Goal: Use online tool/utility: Utilize a website feature to perform a specific function

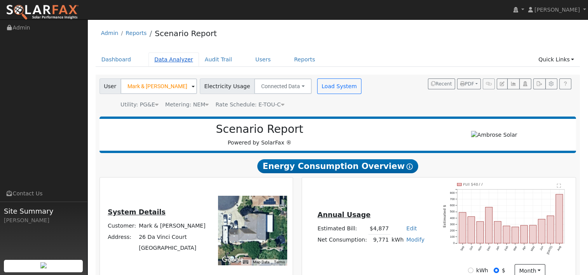
click at [170, 62] on link "Data Analyzer" at bounding box center [173, 59] width 51 height 14
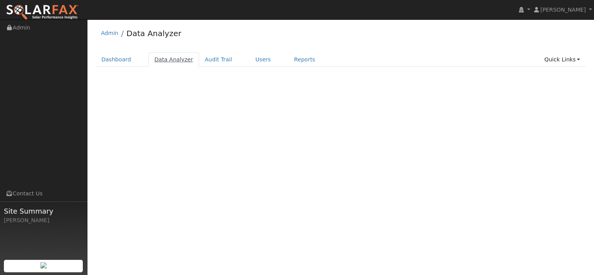
select select "8"
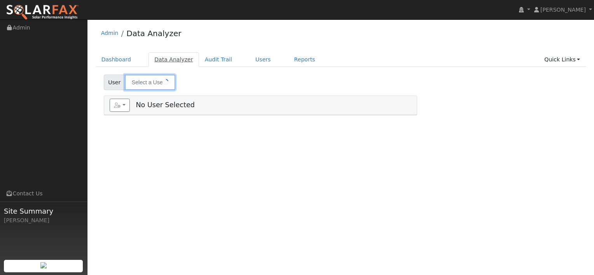
type input "Mark & [PERSON_NAME]"
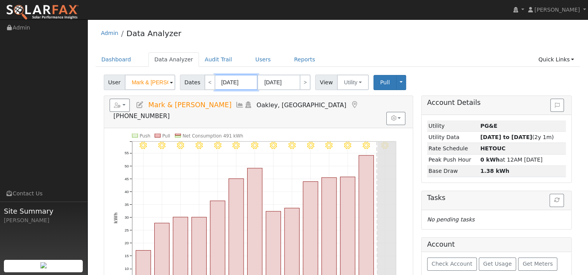
click at [225, 78] on input "[DATE]" at bounding box center [236, 83] width 43 height 16
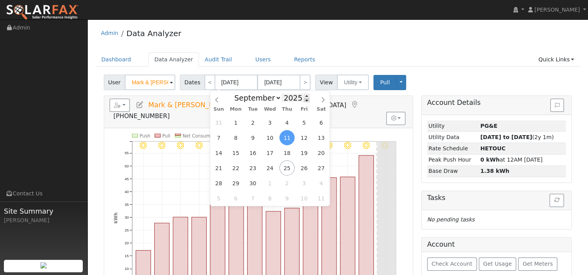
click at [304, 102] on span at bounding box center [306, 100] width 5 height 4
type input "2024"
click at [254, 166] on span "24" at bounding box center [252, 167] width 15 height 15
type input "09/24/2024"
type input "10/07/2024"
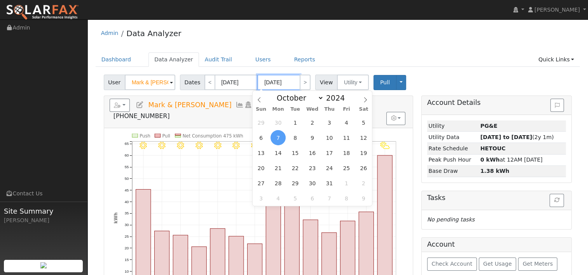
click at [283, 80] on input "10/07/2024" at bounding box center [278, 83] width 43 height 16
click at [258, 99] on icon at bounding box center [258, 99] width 5 height 5
select select "8"
click at [346, 95] on span at bounding box center [348, 96] width 5 height 4
type input "2025"
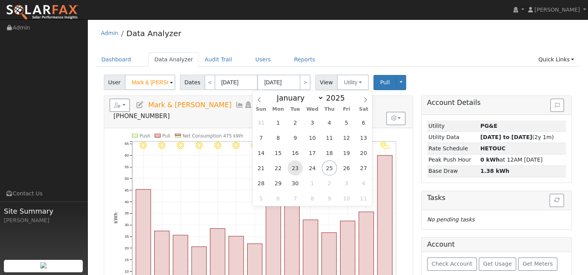
click at [298, 170] on span "23" at bounding box center [294, 167] width 15 height 15
type input "09/23/2025"
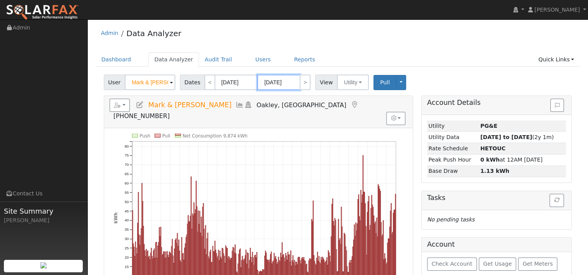
scroll to position [39, 0]
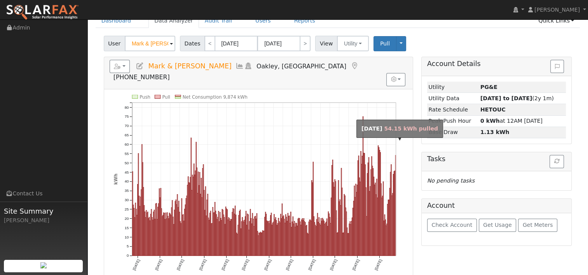
click at [395, 207] on rect "onclick=""" at bounding box center [395, 205] width 0 height 100
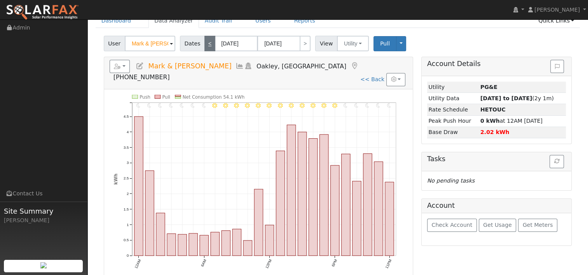
click at [206, 42] on link "<" at bounding box center [209, 44] width 11 height 16
type input "09/22/2025"
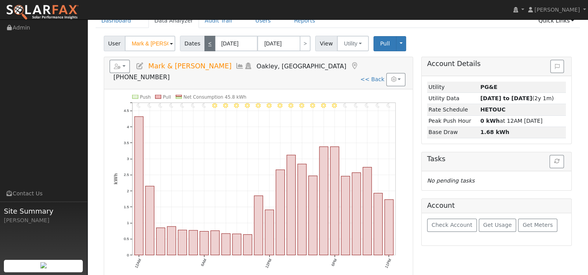
click at [206, 43] on link "<" at bounding box center [209, 44] width 11 height 16
type input "09/21/2025"
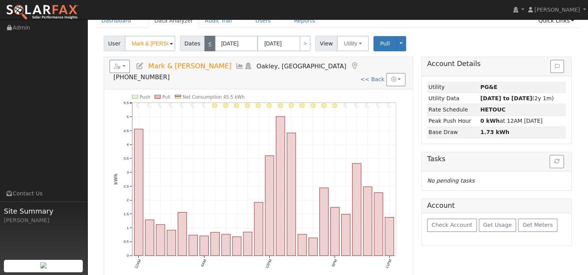
click at [208, 48] on link "<" at bounding box center [209, 44] width 11 height 16
type input "09/20/2025"
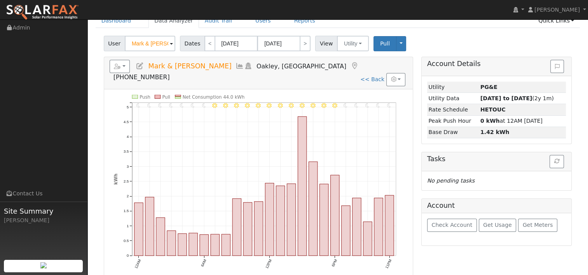
click at [412, 89] on div "11PM - Clear 10PM - Clear 9PM - Clear 8PM - Clear 7PM - Clear 6PM - Clear 5PM -…" at bounding box center [258, 185] width 308 height 193
click at [205, 35] on div "User Mark & Katrina Ogren Account Default Account Default Account 26 Da Vinci C…" at bounding box center [337, 42] width 471 height 18
click at [206, 40] on link "<" at bounding box center [209, 44] width 11 height 16
type input "09/19/2025"
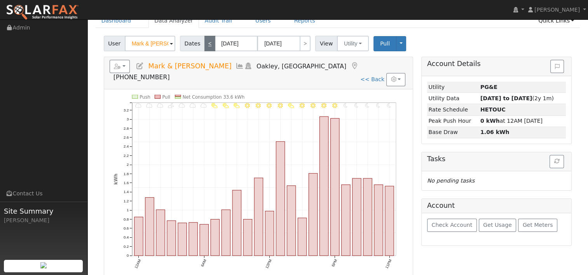
click at [208, 45] on link "<" at bounding box center [209, 44] width 11 height 16
type input "09/18/2025"
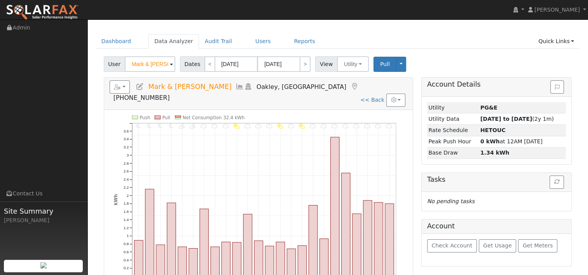
scroll to position [0, 0]
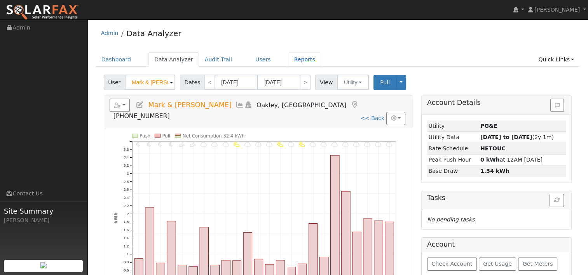
click at [289, 61] on link "Reports" at bounding box center [304, 59] width 33 height 14
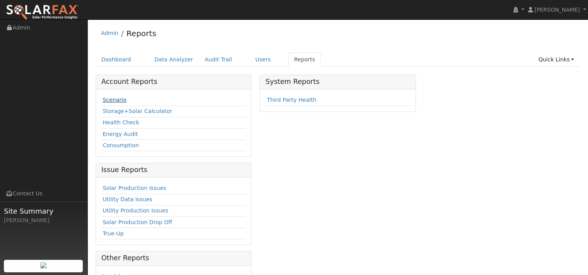
click at [117, 99] on link "Scenario" at bounding box center [115, 100] width 24 height 6
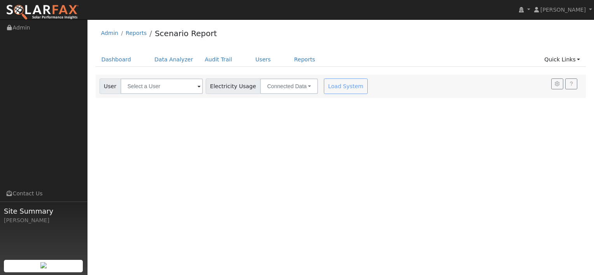
click at [336, 85] on div "Load System" at bounding box center [346, 86] width 49 height 16
click at [324, 85] on div "Load System" at bounding box center [346, 86] width 49 height 16
click at [197, 83] on span at bounding box center [198, 86] width 3 height 9
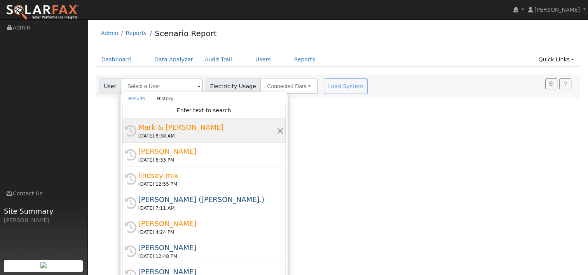
click at [166, 134] on div "[DATE] 8:38 AM" at bounding box center [207, 135] width 138 height 7
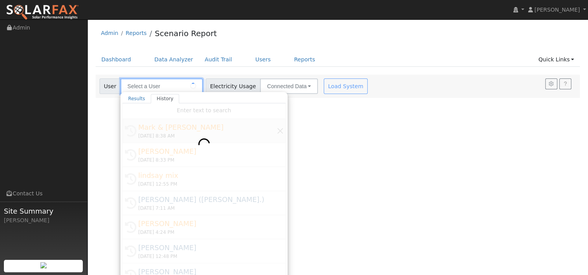
type input "Mark & [PERSON_NAME]"
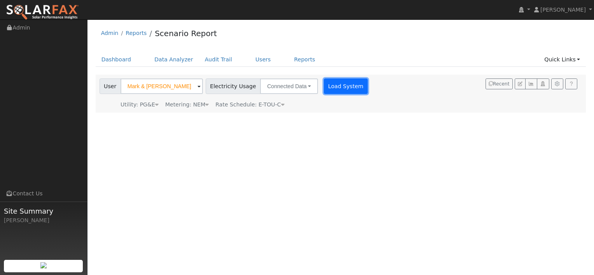
click at [324, 85] on button "Load System" at bounding box center [346, 86] width 44 height 16
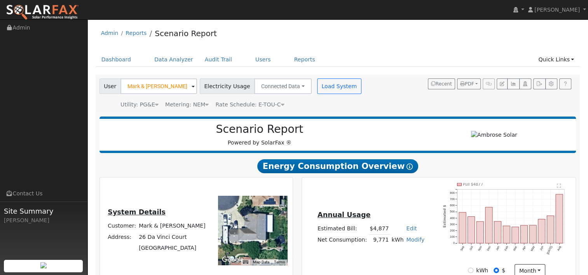
type input "26770"
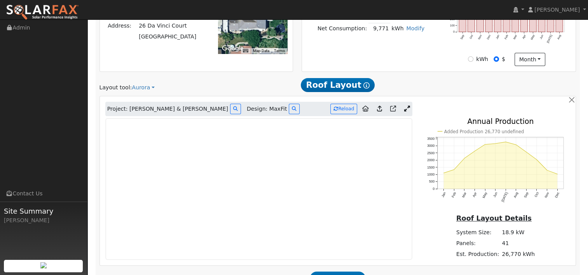
scroll to position [233, 0]
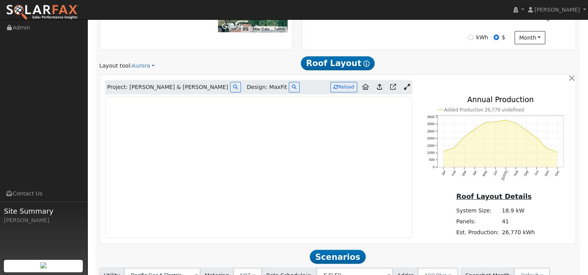
click at [408, 88] on icon at bounding box center [407, 87] width 6 height 6
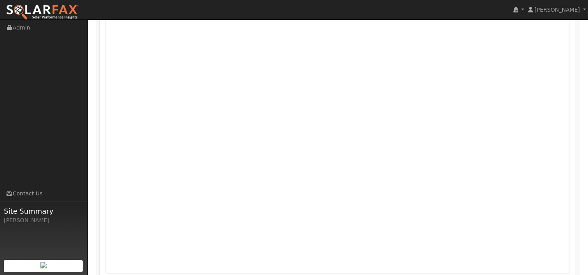
scroll to position [284, 0]
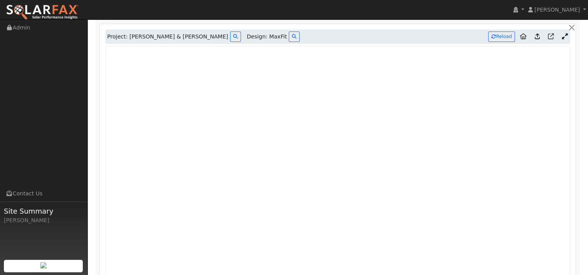
click at [563, 38] on icon at bounding box center [564, 36] width 6 height 6
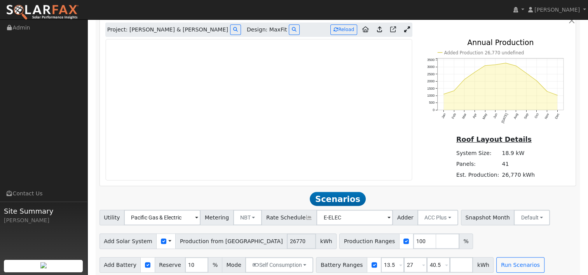
scroll to position [297, 0]
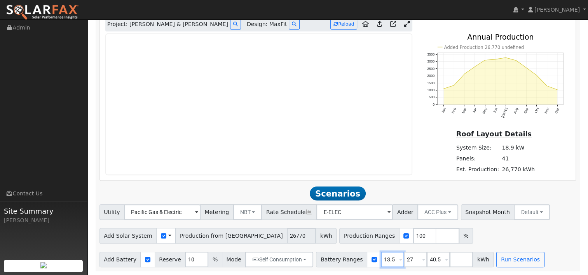
click at [381, 258] on input "13.5" at bounding box center [392, 260] width 23 height 16
type input "0"
click at [427, 256] on input "40.5" at bounding box center [438, 260] width 23 height 16
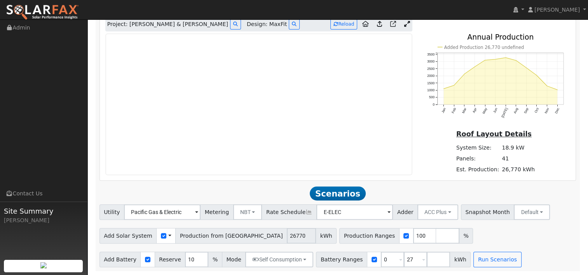
click at [462, 238] on div "Add Solar System Use CSV Data Production from [GEOGRAPHIC_DATA] 26770 kWh Produ…" at bounding box center [337, 234] width 479 height 18
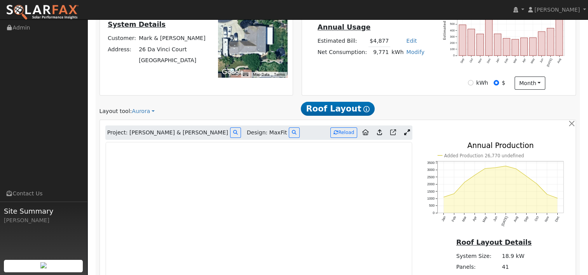
scroll to position [233, 0]
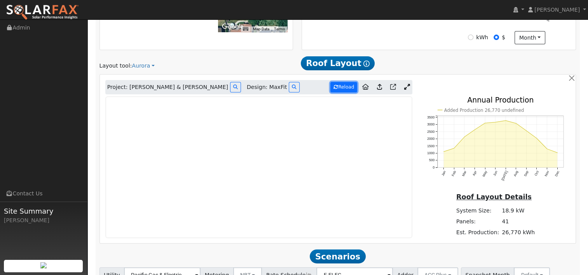
click at [344, 88] on button "Reload" at bounding box center [343, 87] width 27 height 10
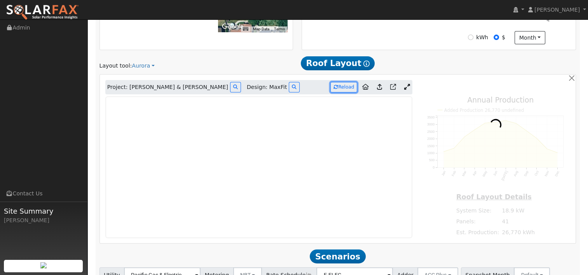
type input "19089"
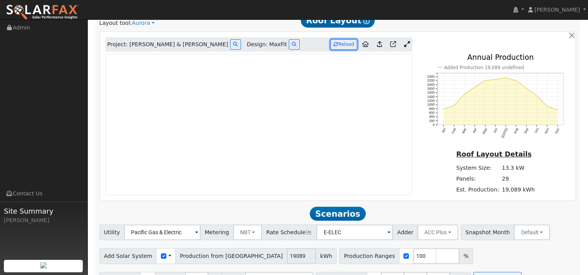
scroll to position [297, 0]
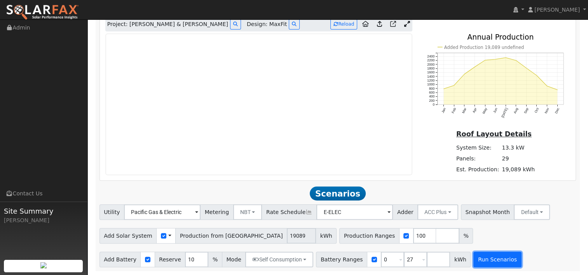
click at [475, 258] on button "Run Scenarios" at bounding box center [497, 260] width 48 height 16
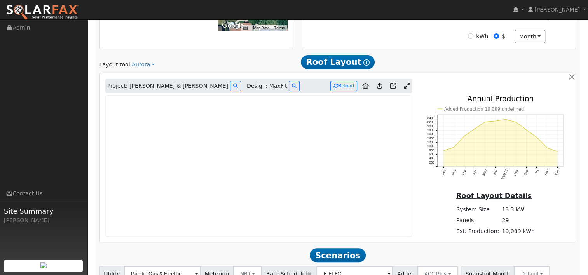
scroll to position [226, 0]
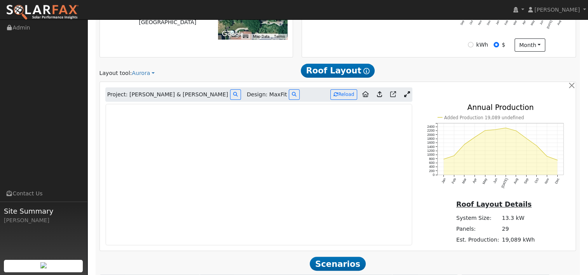
click at [409, 91] on link at bounding box center [406, 95] width 11 height 12
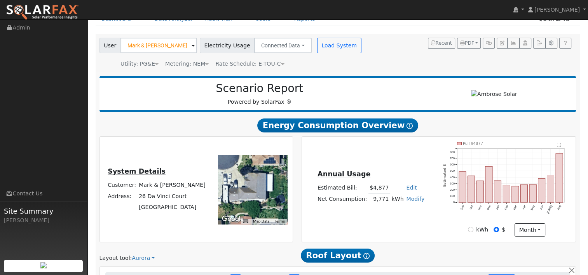
scroll to position [0, 0]
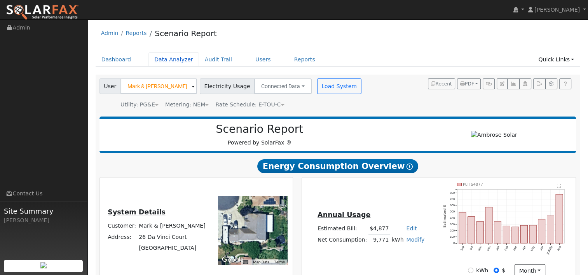
click at [169, 57] on link "Data Analyzer" at bounding box center [173, 59] width 51 height 14
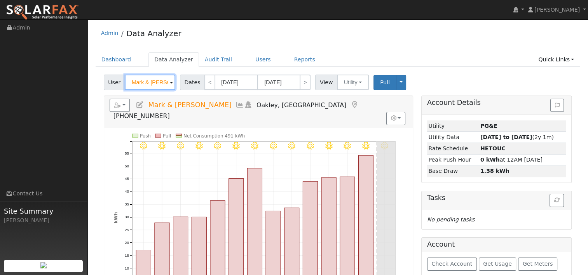
paste input "eaghan Malaret"
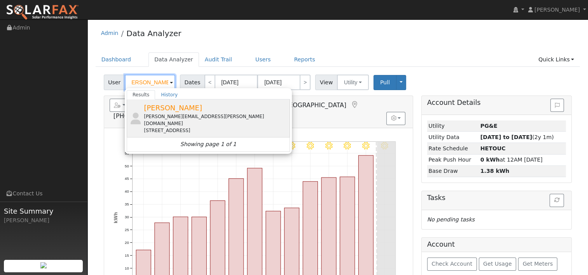
type input "Meaghan Malaret"
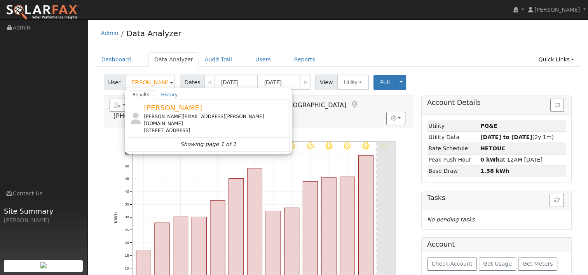
click at [189, 108] on span "Meaghan Malaret" at bounding box center [173, 108] width 58 height 8
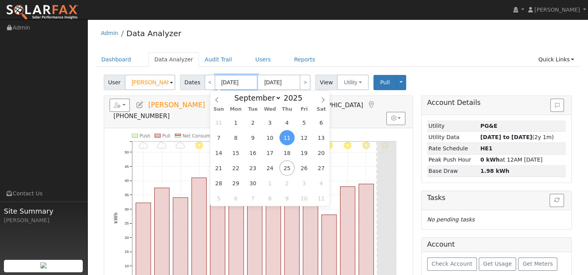
click at [239, 86] on input "09/11/2025" at bounding box center [236, 83] width 43 height 16
click at [304, 100] on span at bounding box center [306, 100] width 5 height 4
type input "2024"
click at [254, 167] on span "24" at bounding box center [252, 167] width 15 height 15
type input "09/24/2024"
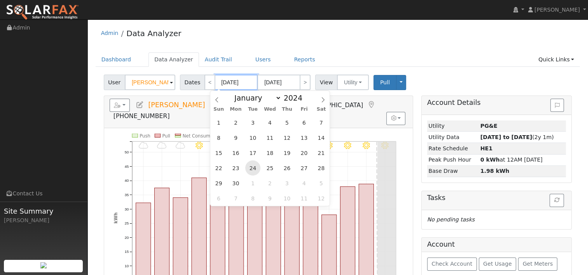
type input "10/07/2024"
type input "2024"
select select "9"
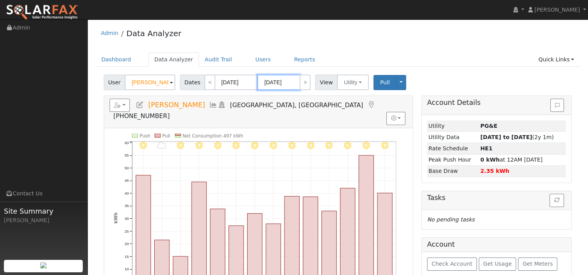
click at [276, 82] on input "10/07/2024" at bounding box center [278, 83] width 43 height 16
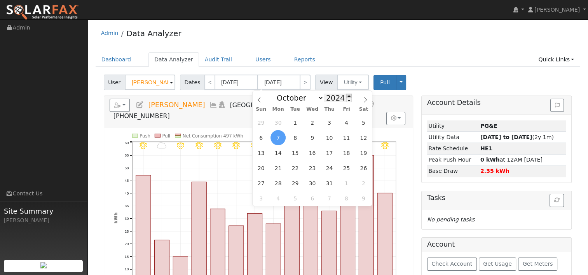
click at [346, 96] on span at bounding box center [348, 96] width 5 height 4
type input "2025"
click at [258, 101] on icon at bounding box center [258, 99] width 5 height 5
select select "8"
click at [297, 165] on span "23" at bounding box center [294, 167] width 15 height 15
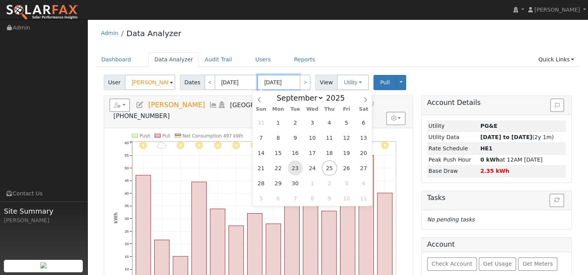
type input "09/23/2025"
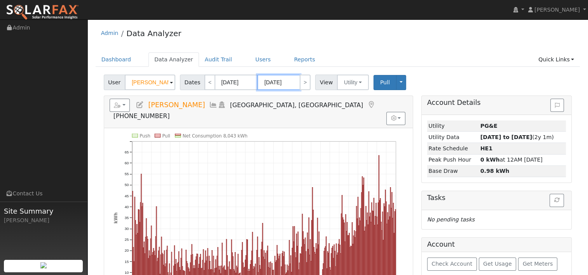
scroll to position [39, 0]
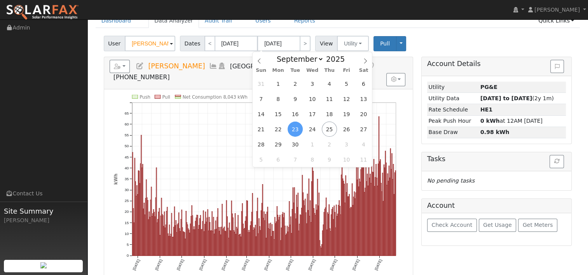
click at [418, 28] on ul "Dashboard Data Analyzer Audit Trail Users Reports Quick Links Quick Add Quick C…" at bounding box center [338, 21] width 484 height 14
